Goal: Information Seeking & Learning: Learn about a topic

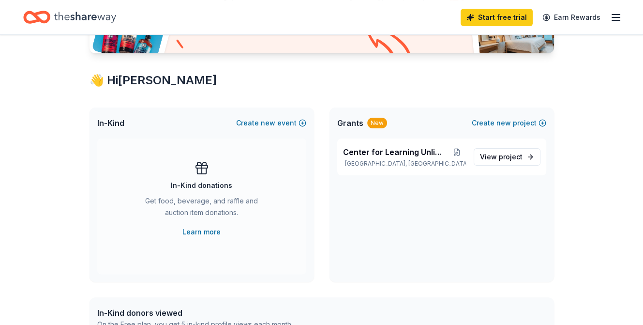
scroll to position [154, 0]
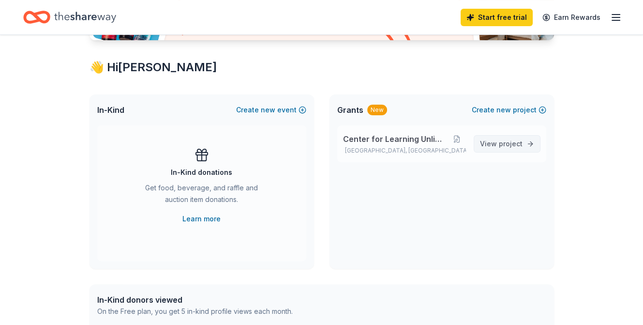
click at [502, 149] on link "View project" at bounding box center [507, 143] width 67 height 17
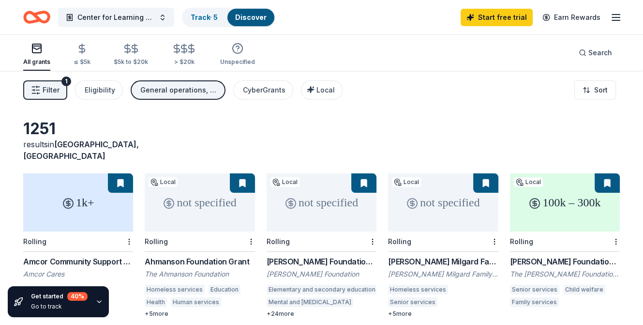
click at [80, 38] on div "All grants ≤ $5k $5k to $20k > $20k Unspecified Search" at bounding box center [321, 53] width 597 height 36
click at [81, 58] on div "≤ $5k" at bounding box center [82, 62] width 17 height 8
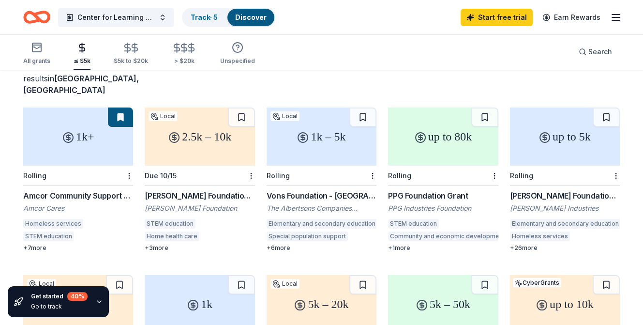
scroll to position [68, 0]
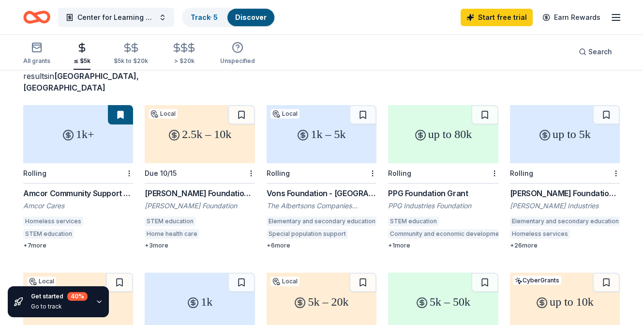
click at [329, 187] on div "Vons Foundation - [GEOGRAPHIC_DATA][US_STATE]" at bounding box center [322, 193] width 110 height 12
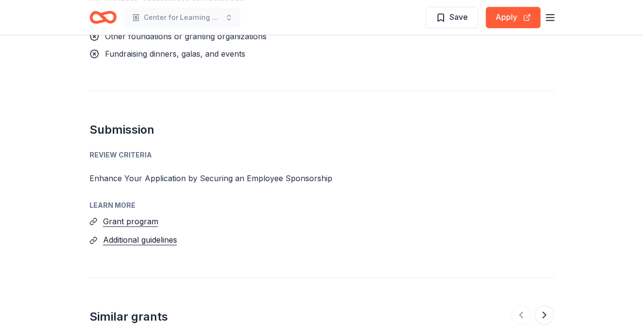
scroll to position [1081, 0]
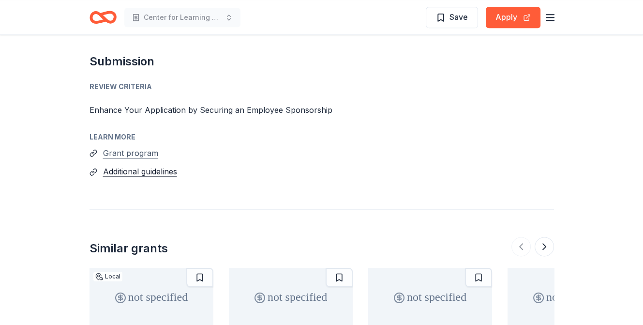
click at [117, 147] on button "Grant program" at bounding box center [130, 153] width 55 height 13
